Goal: Check status: Check status

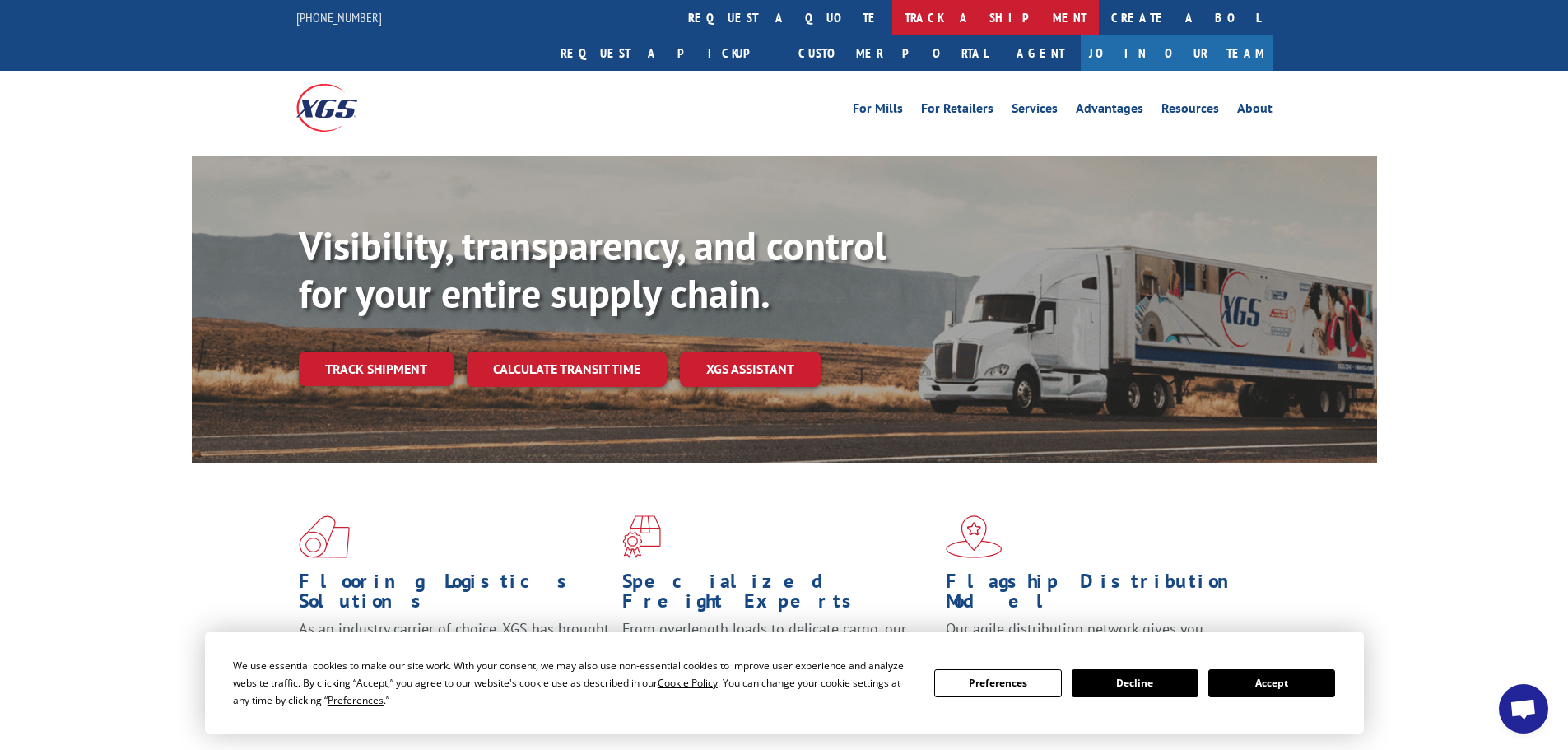
click at [892, 14] on link "track a shipment" at bounding box center [995, 18] width 207 height 35
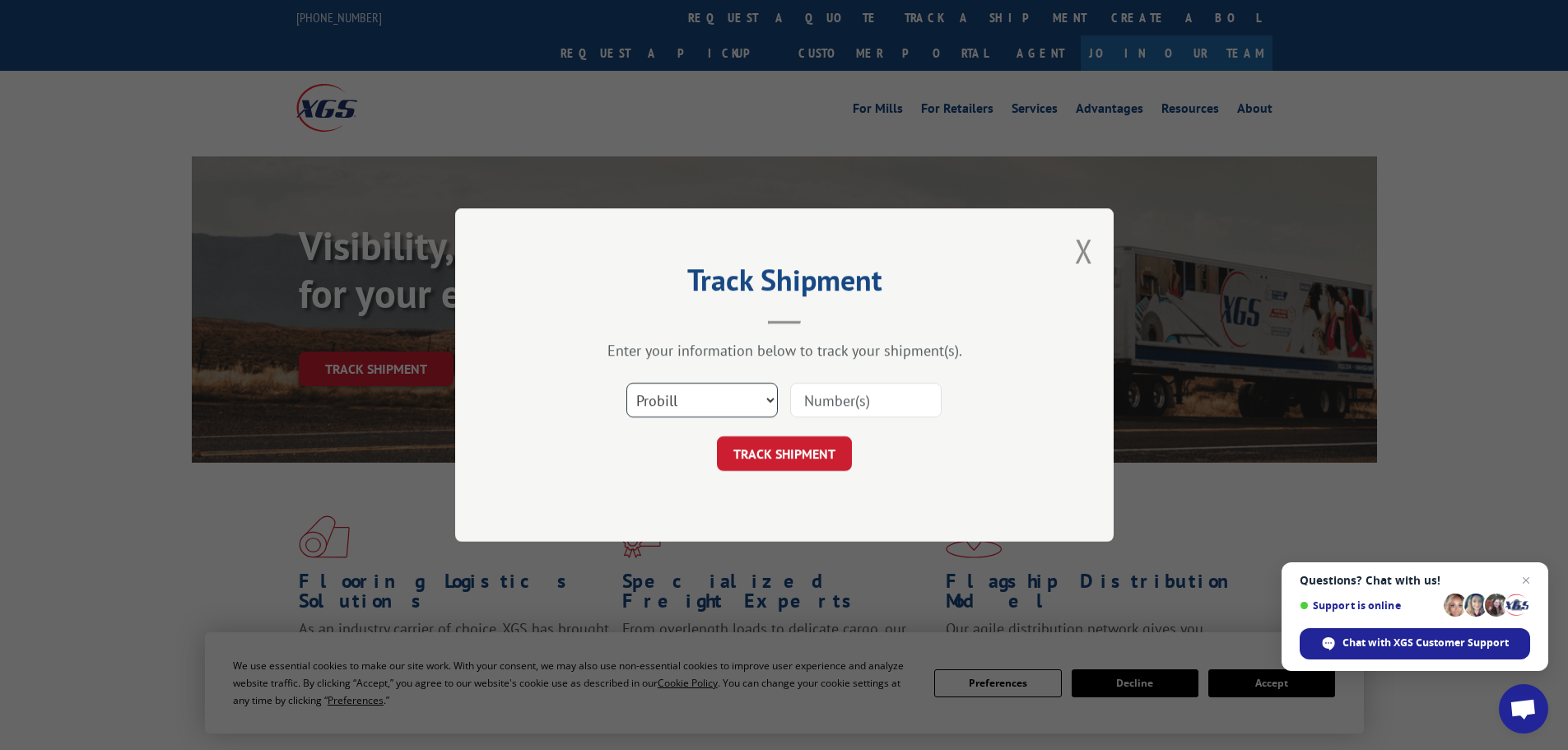
click at [730, 384] on select "Select category... Probill BOL PO" at bounding box center [702, 400] width 152 height 34
select select "po"
click at [627, 383] on select "Select category... Probill BOL PO" at bounding box center [702, 400] width 152 height 34
click at [865, 395] on input at bounding box center [865, 400] width 152 height 34
paste input "15531699"
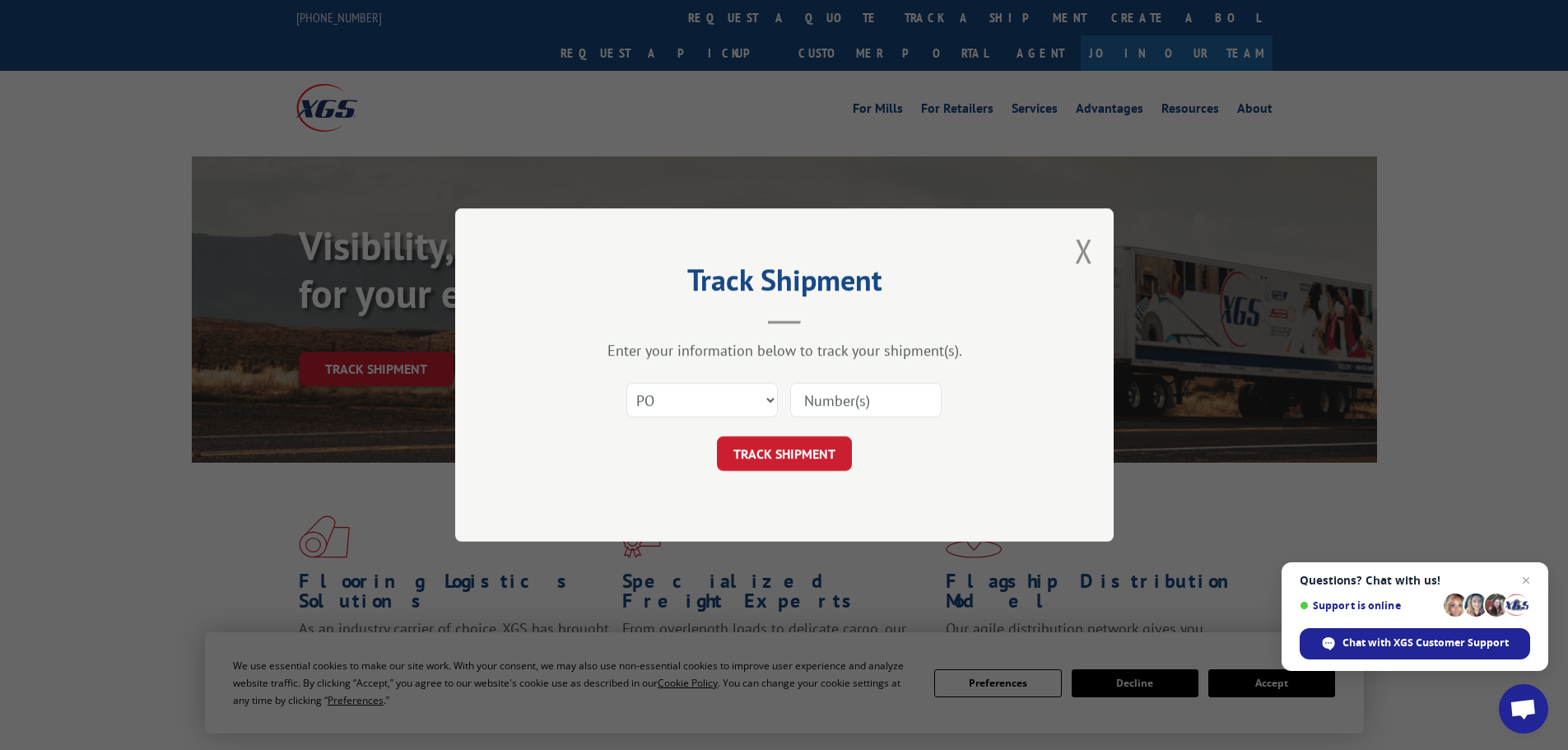
type input "15531699"
click button "TRACK SHIPMENT" at bounding box center [784, 453] width 135 height 34
